Goal: Task Accomplishment & Management: Manage account settings

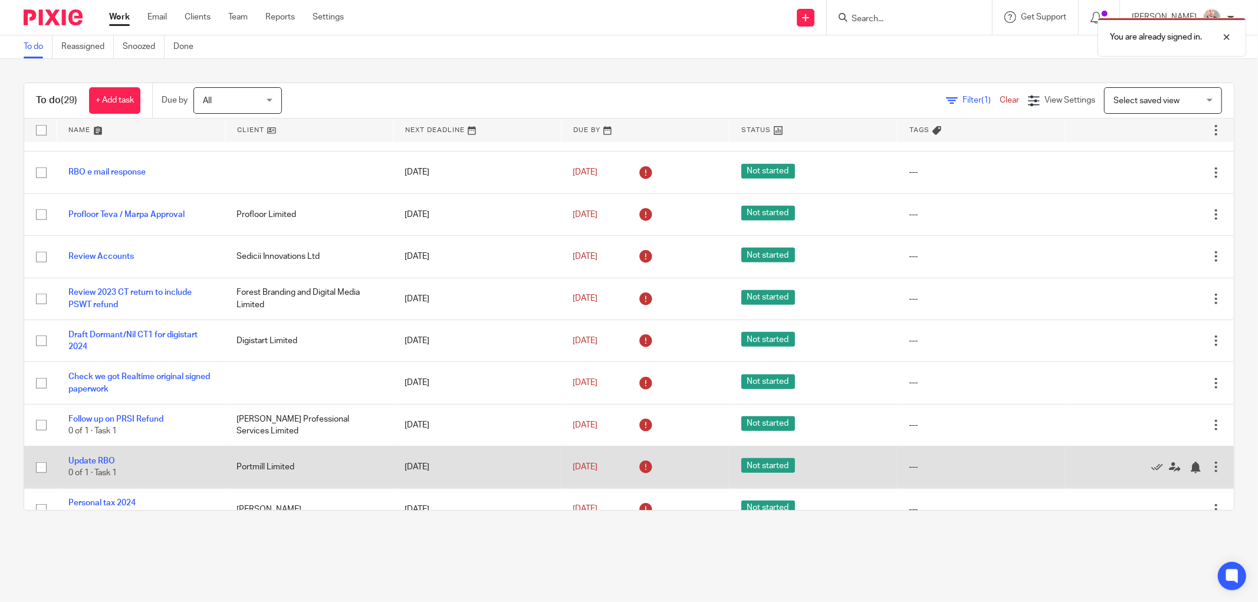
scroll to position [888, 0]
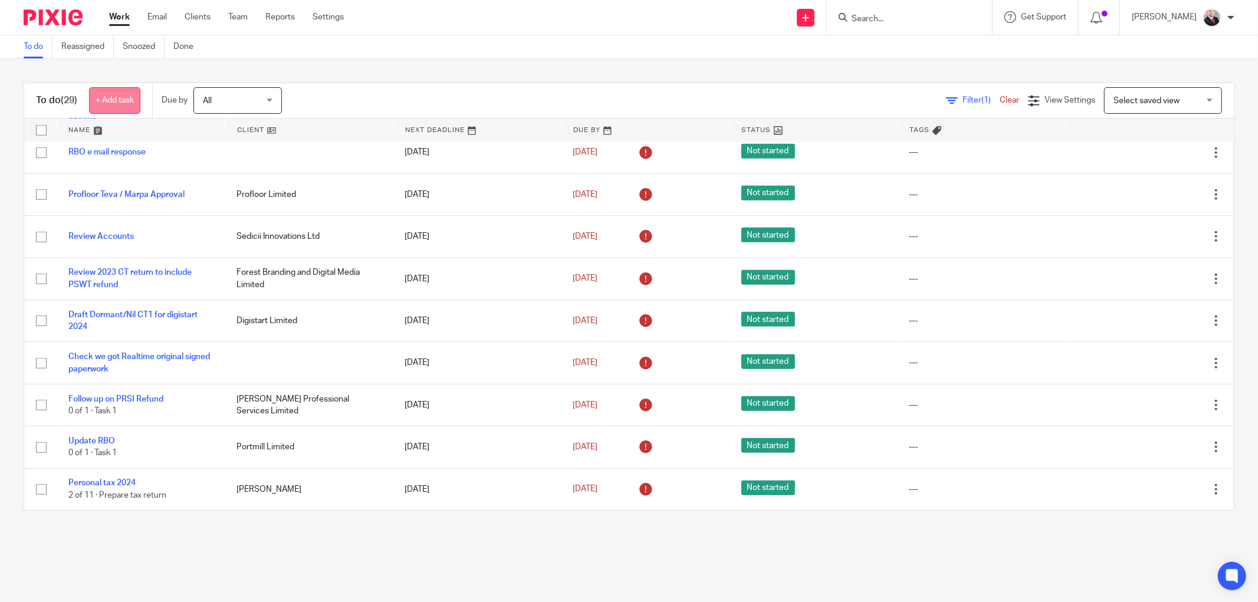
click at [107, 103] on link "+ Add task" at bounding box center [114, 100] width 51 height 27
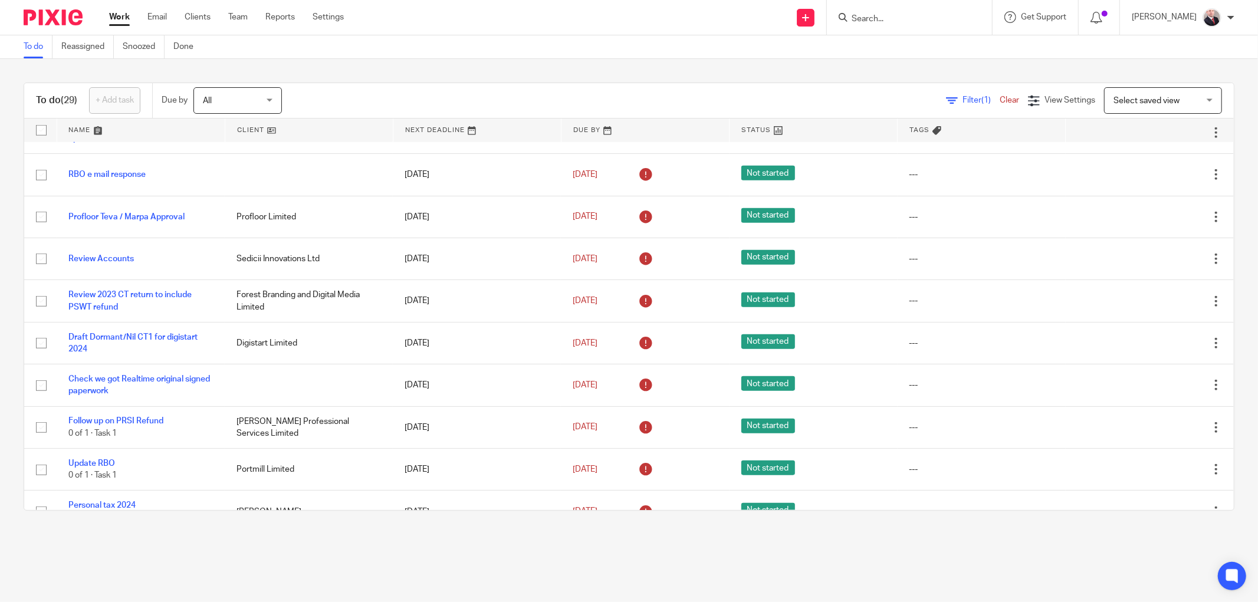
scroll to position [0, 0]
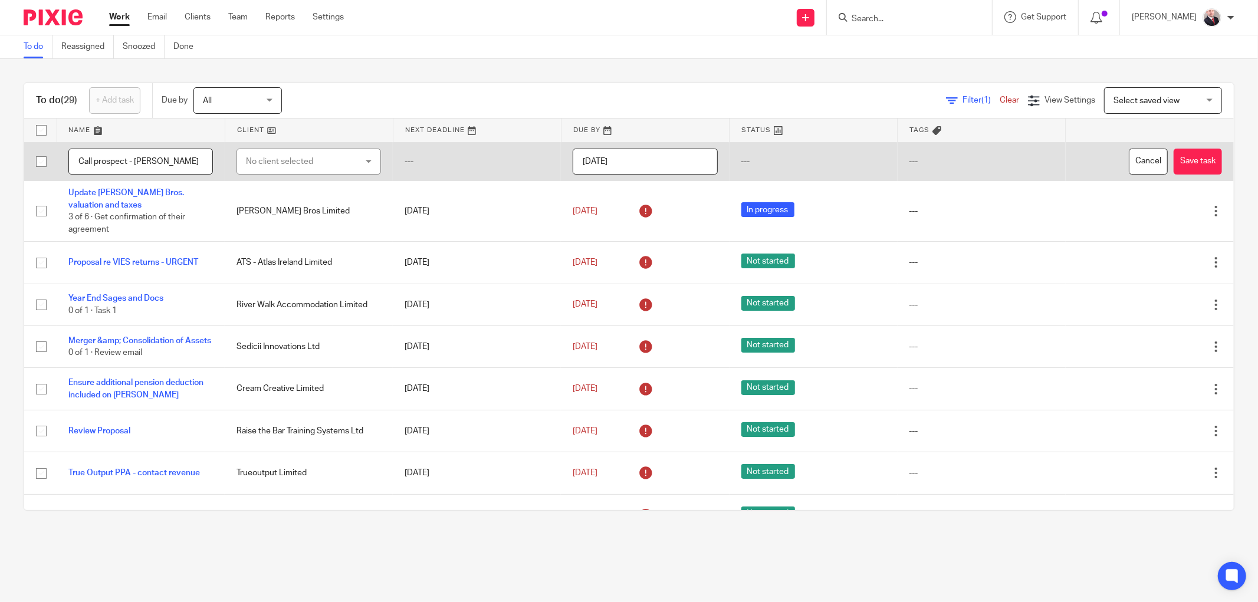
type input "Call prospect - Jake Whelan"
click at [655, 156] on input "2025-08-11" at bounding box center [645, 162] width 145 height 27
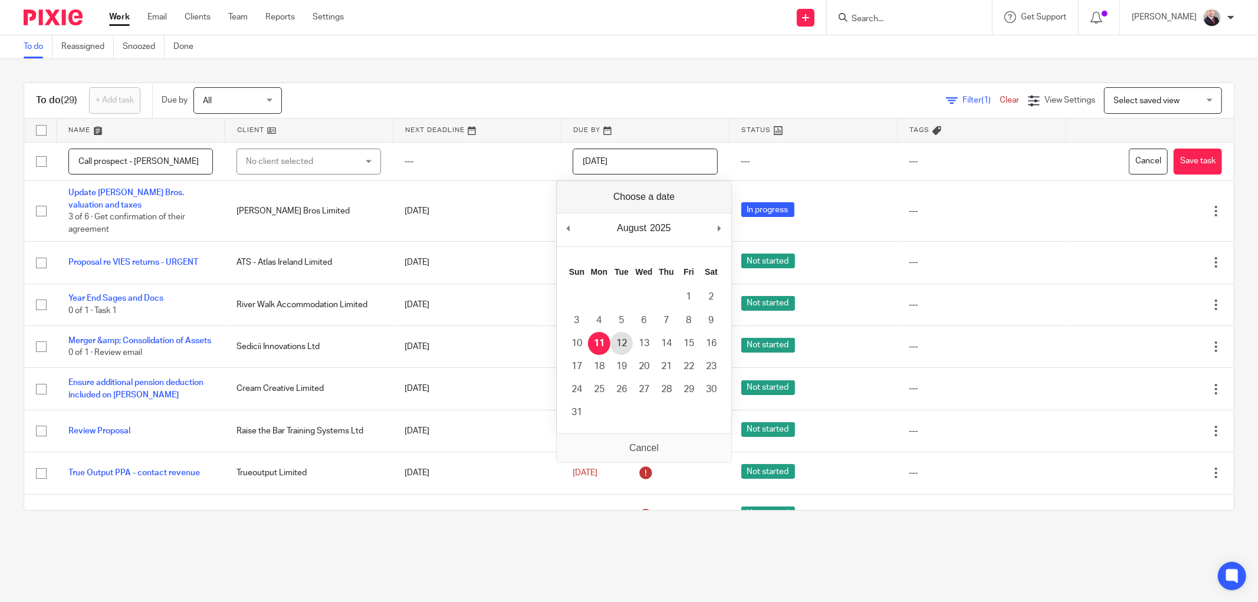
type input "2025-08-12"
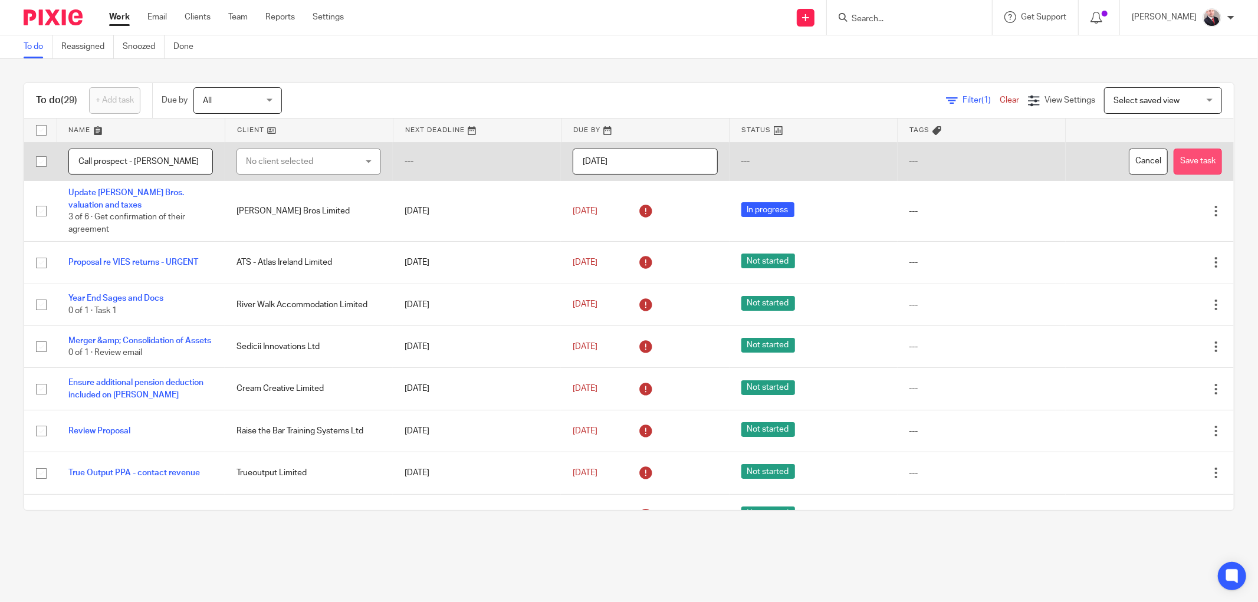
click at [1174, 163] on button "Save task" at bounding box center [1198, 162] width 48 height 27
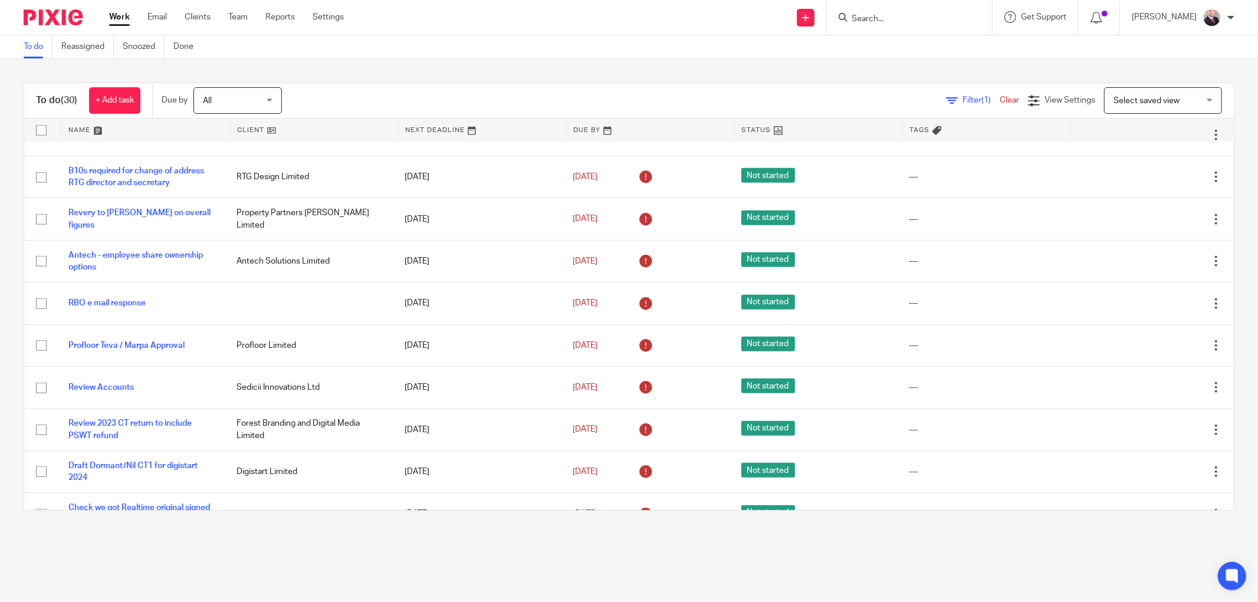
scroll to position [930, 0]
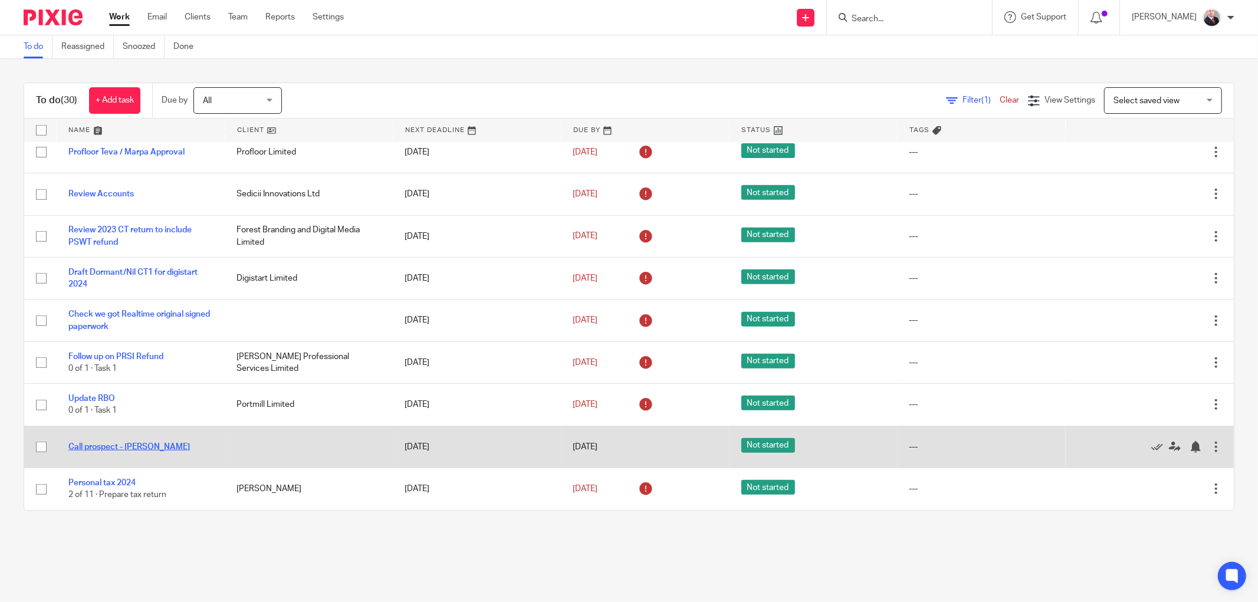
click at [130, 444] on link "Call prospect - Jake Whelan" at bounding box center [129, 447] width 122 height 8
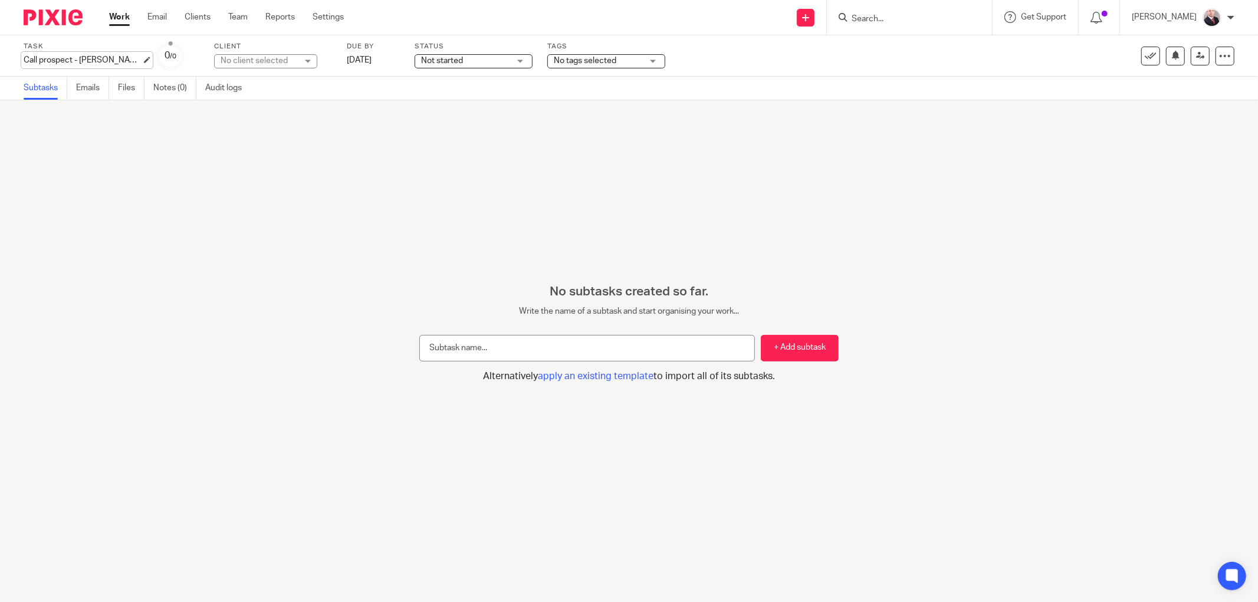
click at [109, 64] on div "Call prospect - Jake Whelan Save Call prospect - Jake Whelan" at bounding box center [83, 60] width 118 height 12
click at [156, 60] on div "Save" at bounding box center [176, 61] width 40 height 12
click at [104, 61] on input "Call prospect - Jake Whelan" at bounding box center [110, 61] width 173 height 14
click at [116, 60] on input "Call prospect - Jake Whelan" at bounding box center [110, 61] width 173 height 14
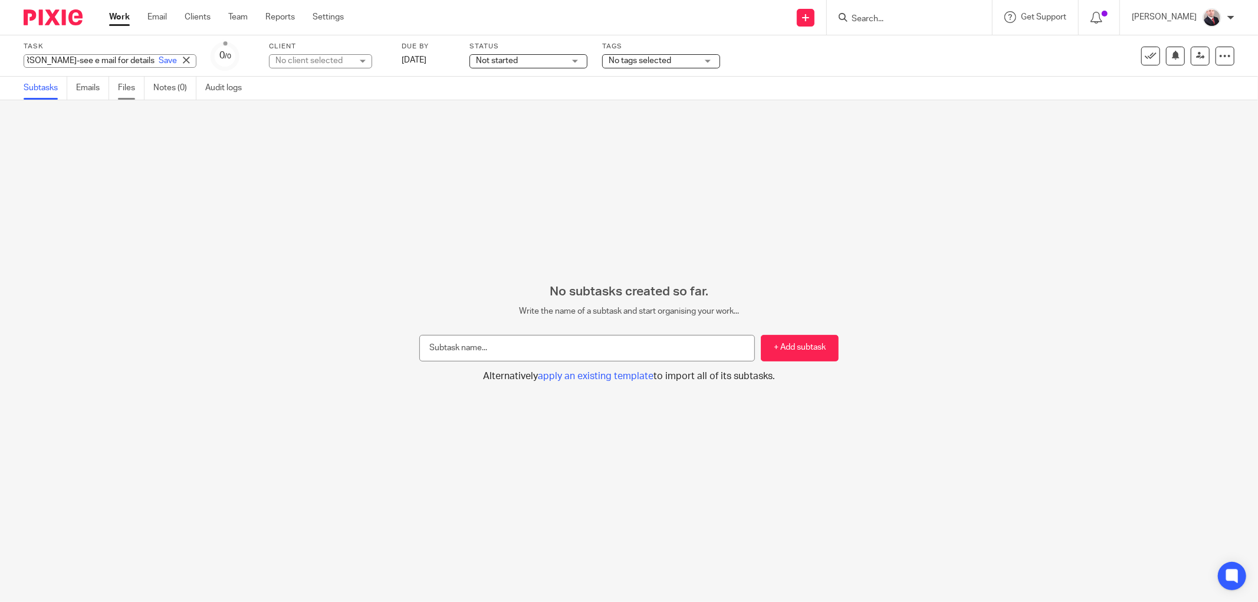
scroll to position [0, 81]
type input "Call prospect - [PERSON_NAME]-see e mail for details"
click at [159, 60] on link "Save" at bounding box center [168, 61] width 18 height 12
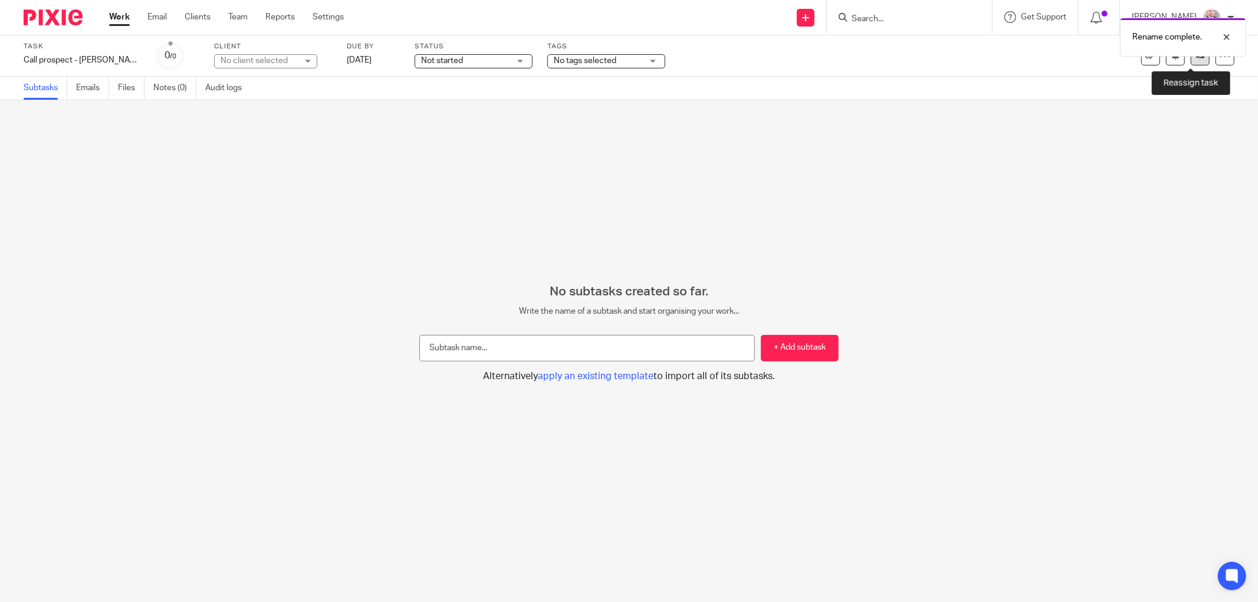
click at [1196, 57] on icon at bounding box center [1200, 55] width 9 height 9
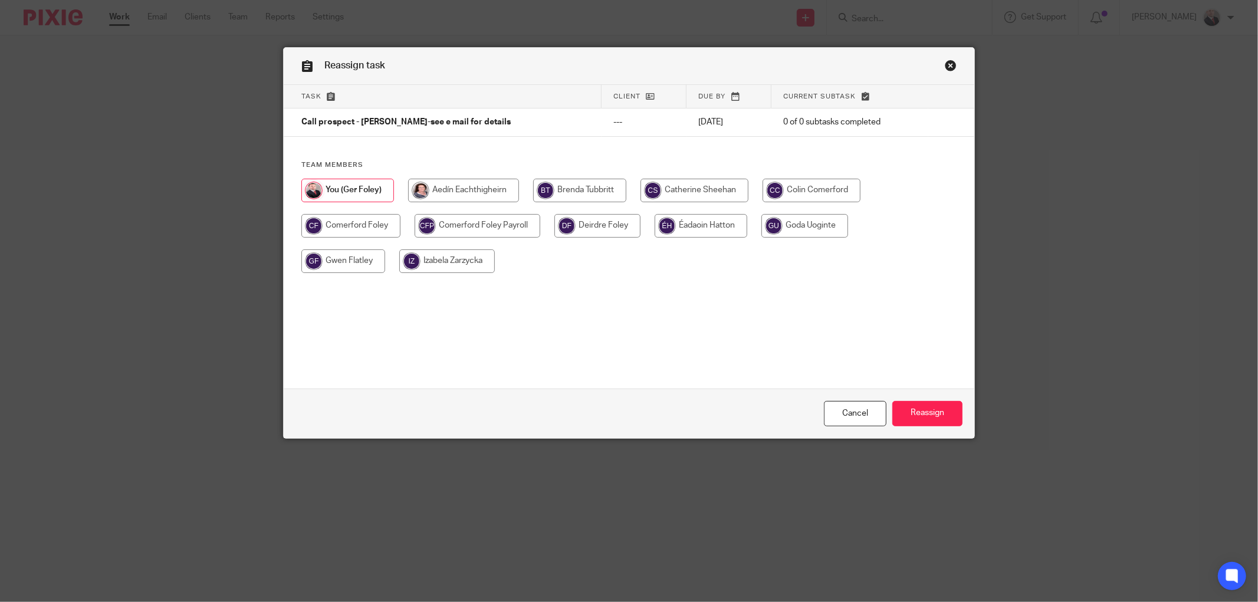
click at [702, 189] on input "radio" at bounding box center [695, 191] width 108 height 24
radio input "true"
click at [912, 411] on input "Reassign" at bounding box center [927, 413] width 70 height 25
